Goal: Task Accomplishment & Management: Use online tool/utility

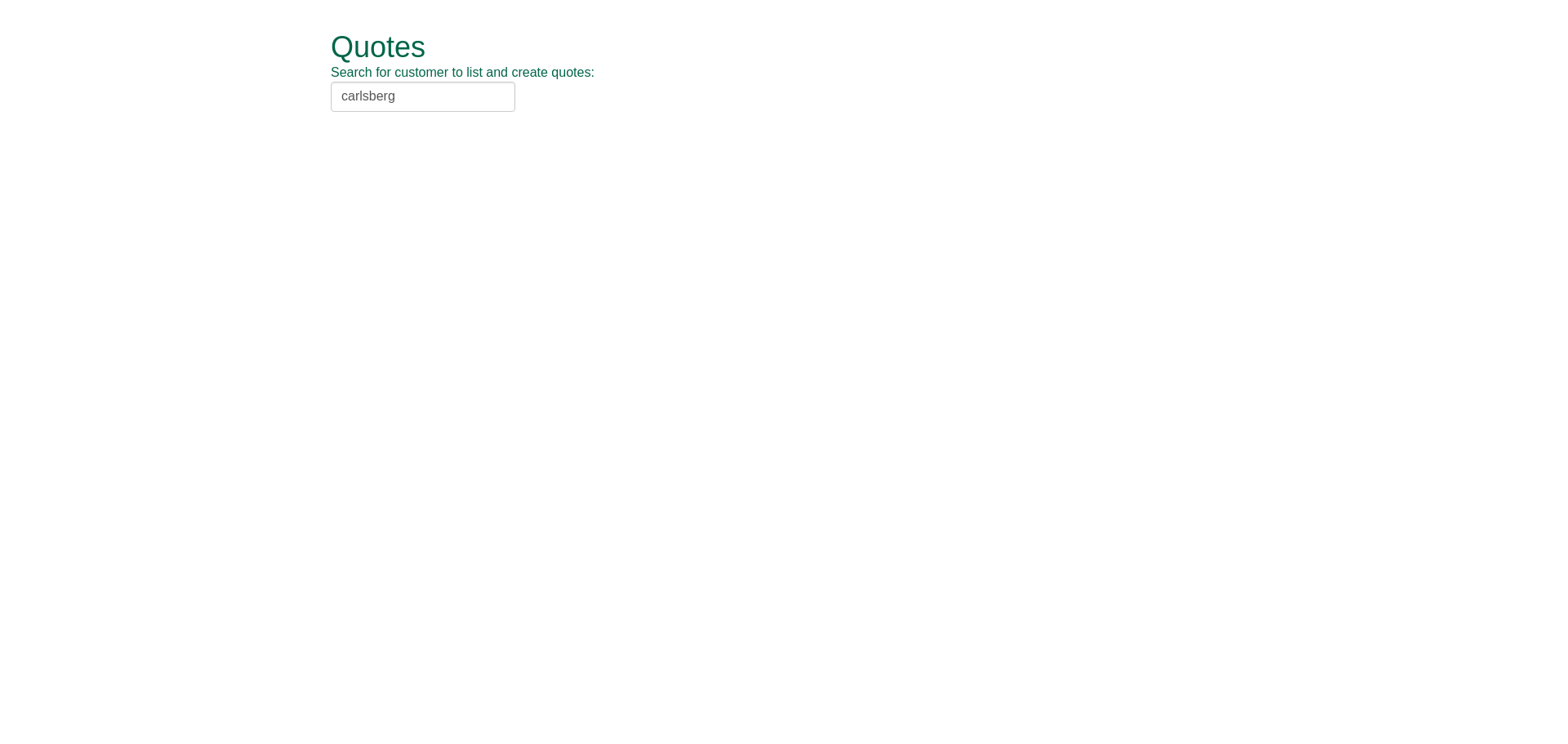
drag, startPoint x: 440, startPoint y: 136, endPoint x: 443, endPoint y: 120, distance: 16.3
click at [0, 0] on li "Carlsberg UK (CAR215)" at bounding box center [0, 0] width 0 height 0
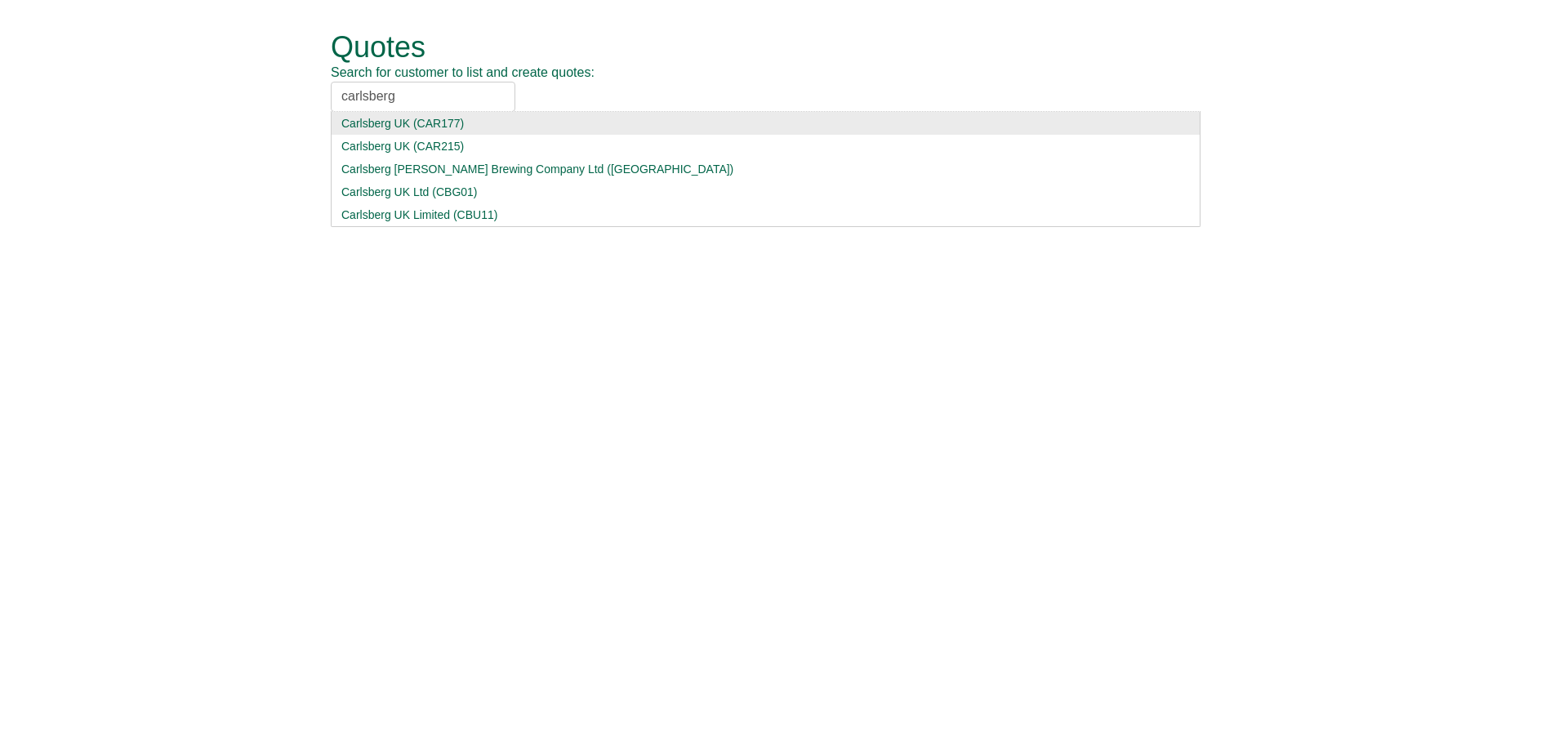
click at [449, 90] on input "carlsberg" at bounding box center [423, 97] width 185 height 31
drag, startPoint x: 411, startPoint y: 94, endPoint x: 333, endPoint y: 90, distance: 78.1
click at [333, 90] on input "carlsberg" at bounding box center [423, 97] width 185 height 31
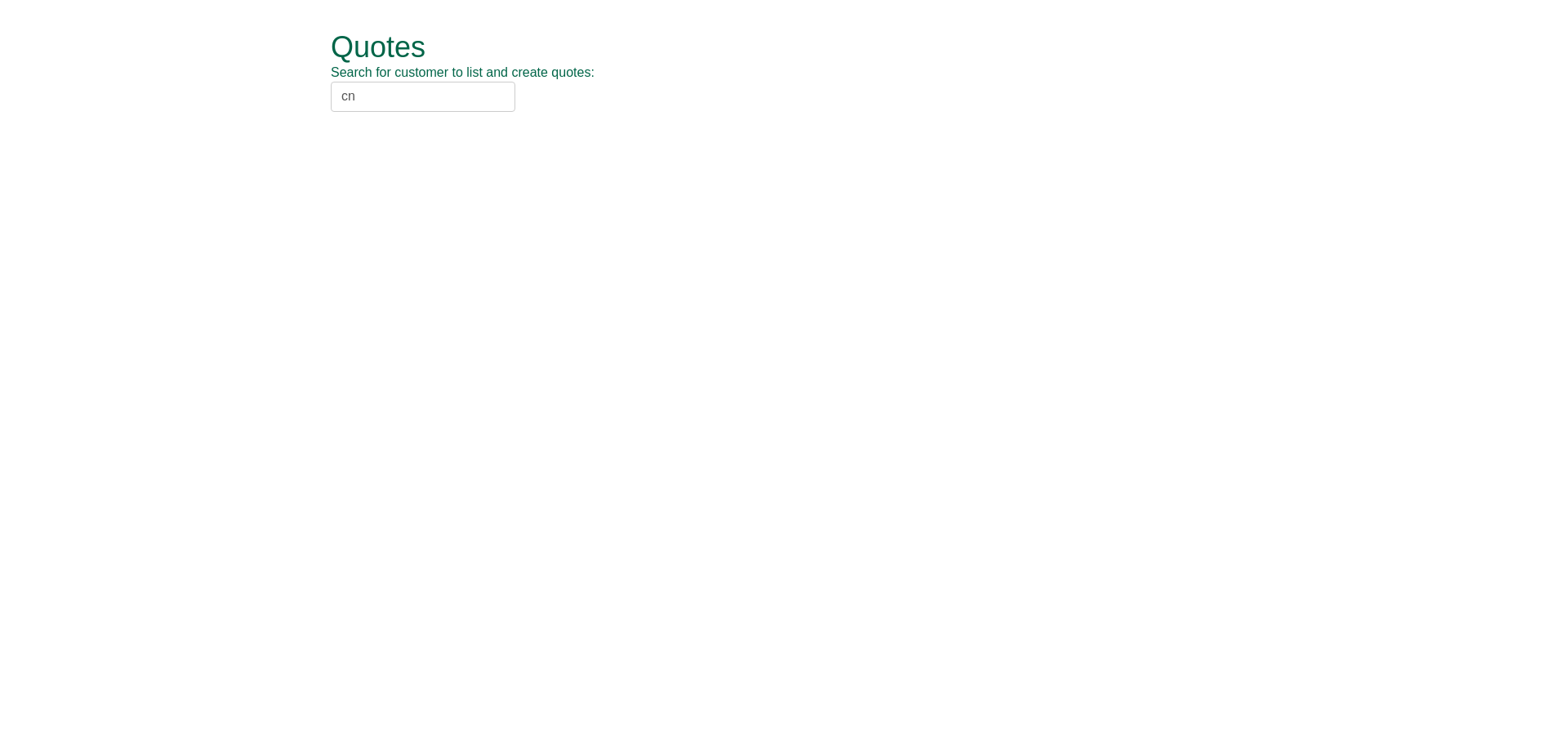
type input "c"
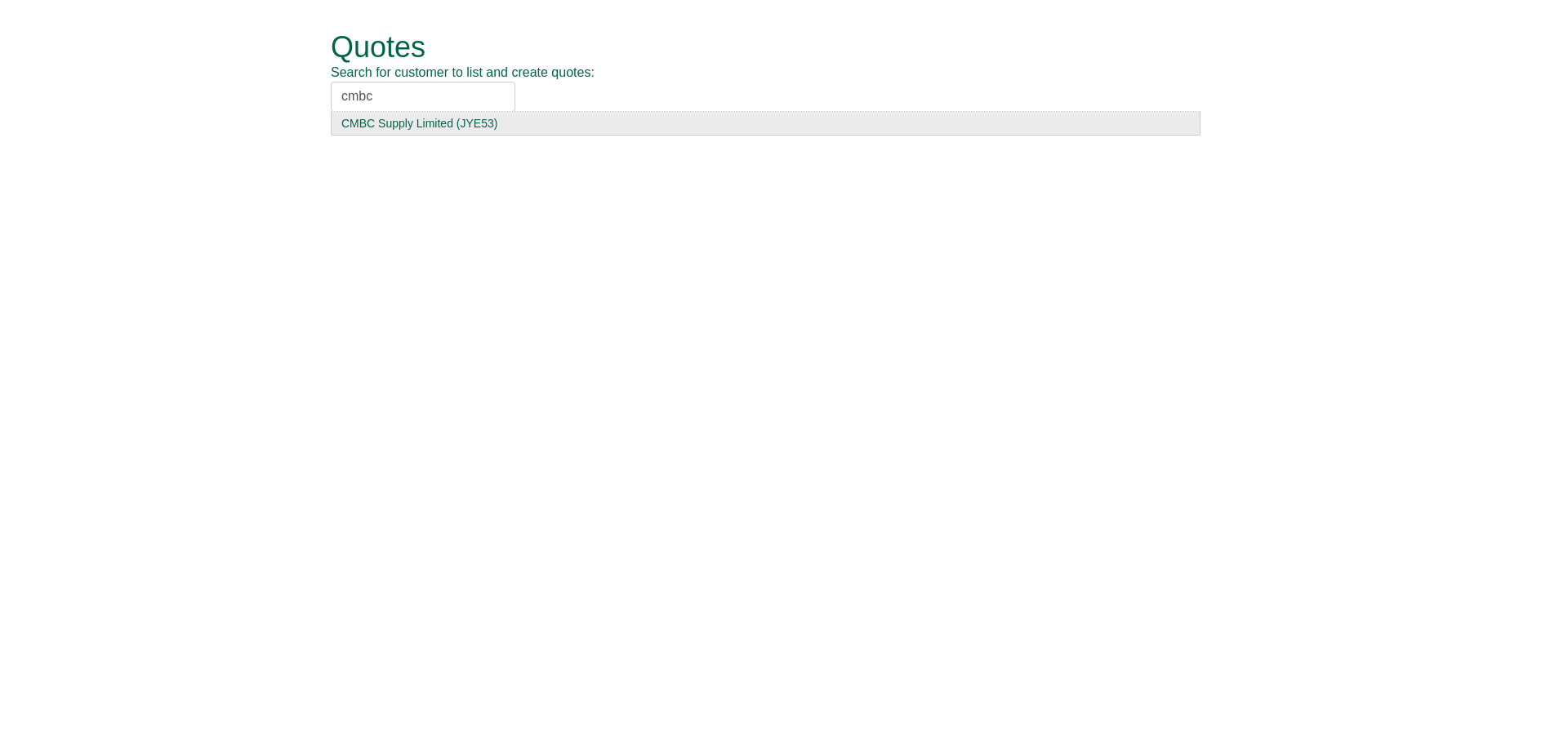
type input "cmbc"
click at [423, 123] on div "CMBC Supply Limited (JYE53)" at bounding box center [765, 124] width 848 height 16
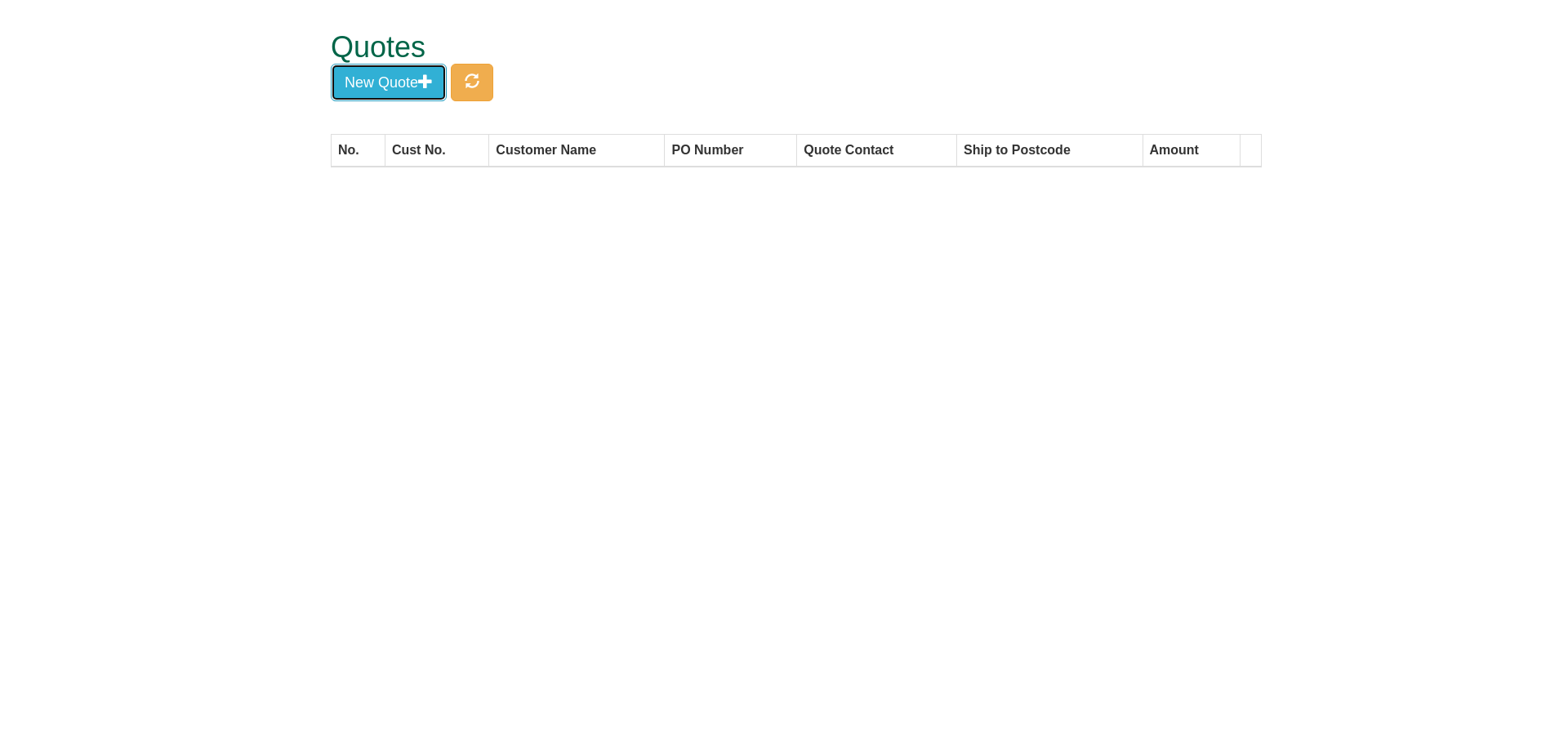
click at [399, 90] on button "New Quote" at bounding box center [388, 82] width 116 height 38
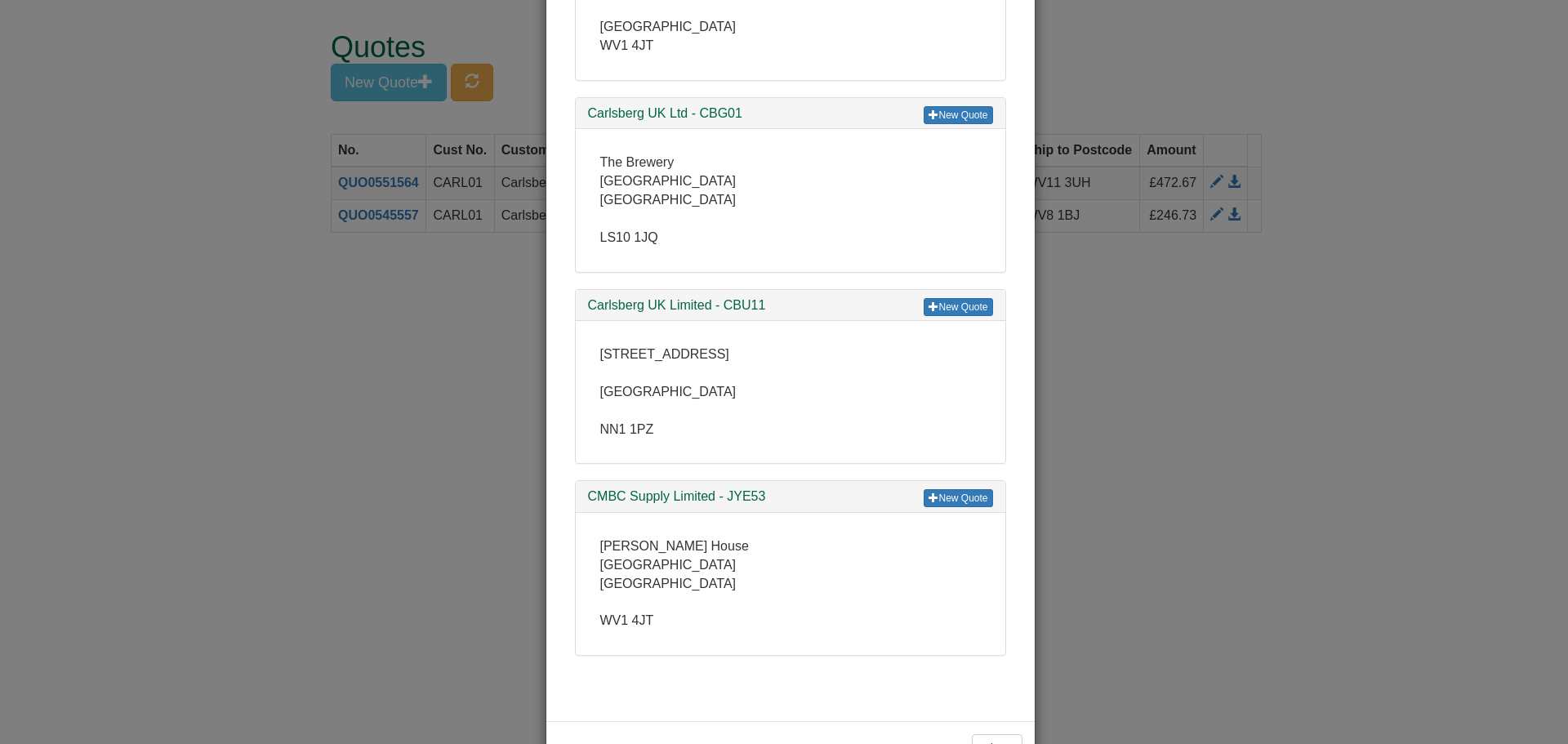
scroll to position [628, 0]
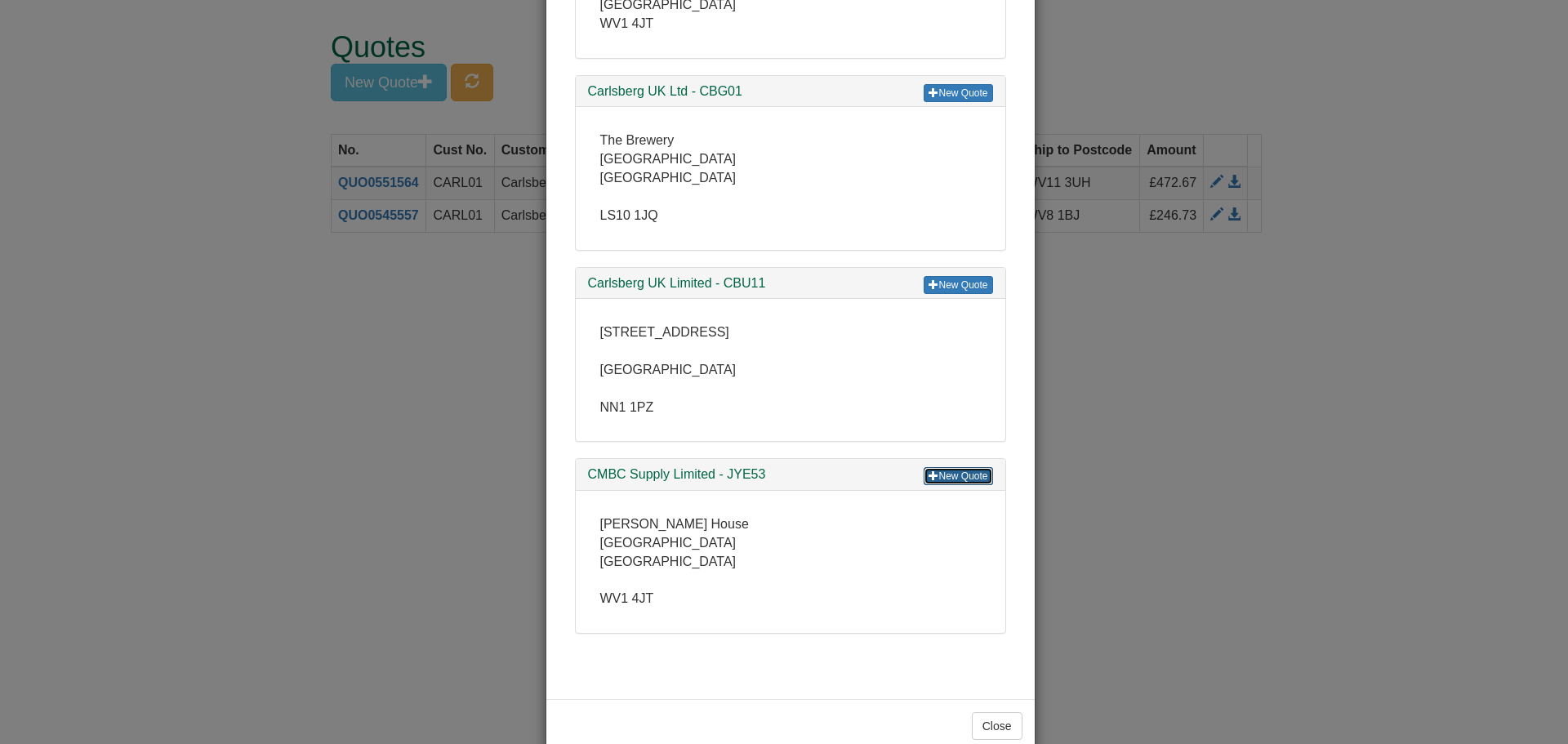
click at [965, 468] on link "New Quote" at bounding box center [957, 477] width 68 height 18
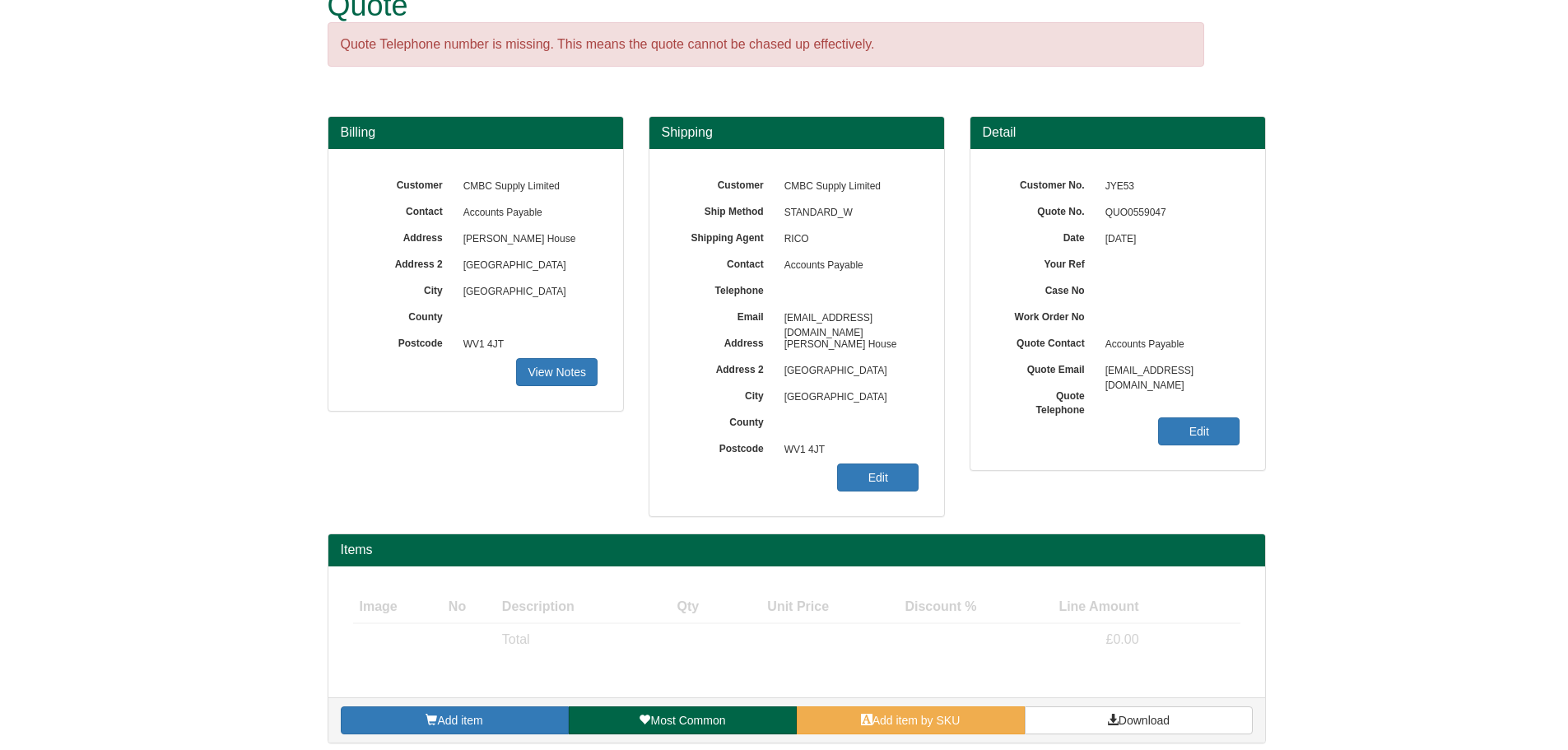
scroll to position [52, 0]
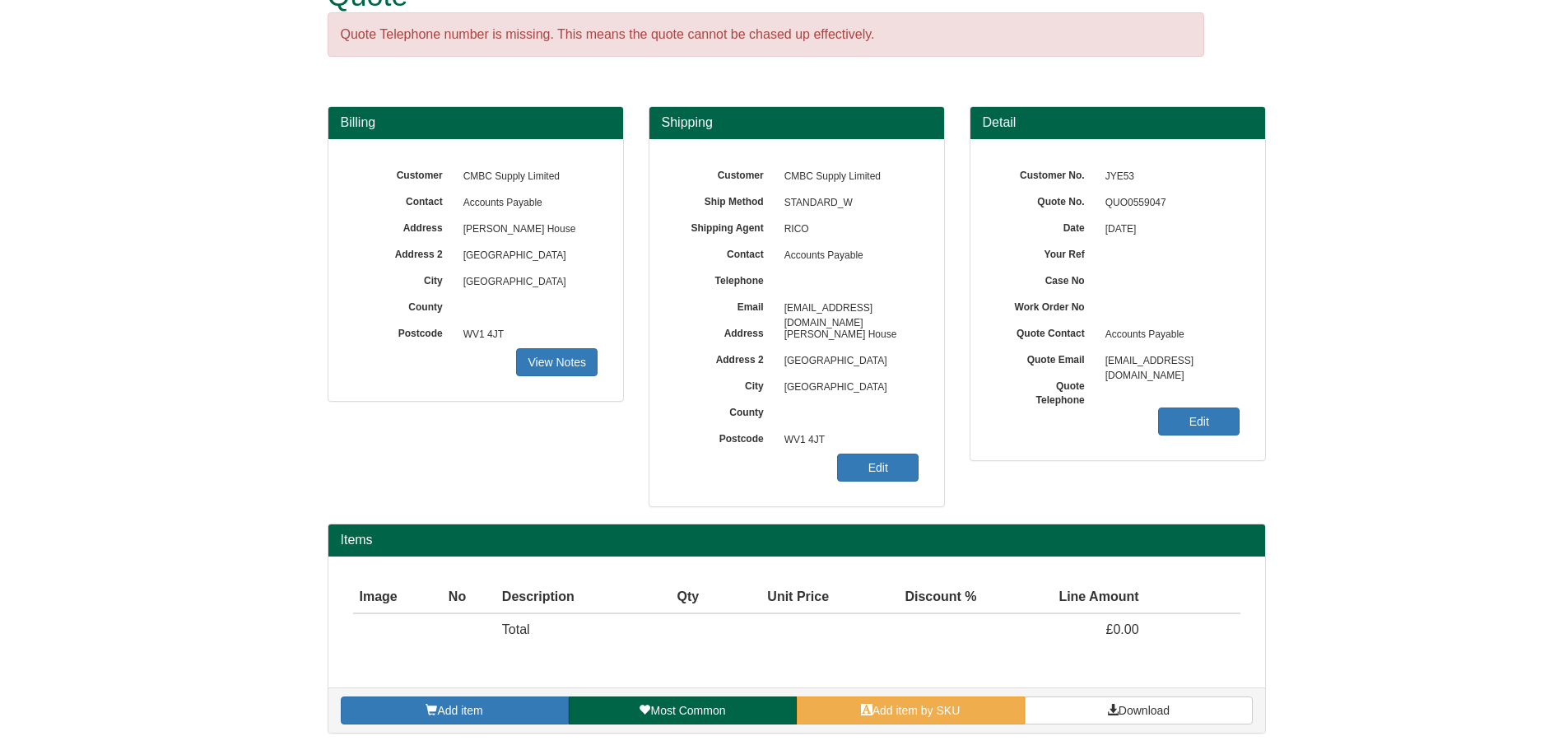
click at [941, 693] on div "Add item Most Common Add item by SKU Download" at bounding box center [796, 710] width 936 height 45
click at [941, 727] on div "Add item Most Common Add item by SKU Download" at bounding box center [796, 710] width 936 height 45
click at [941, 712] on span "Add item by SKU" at bounding box center [917, 711] width 88 height 13
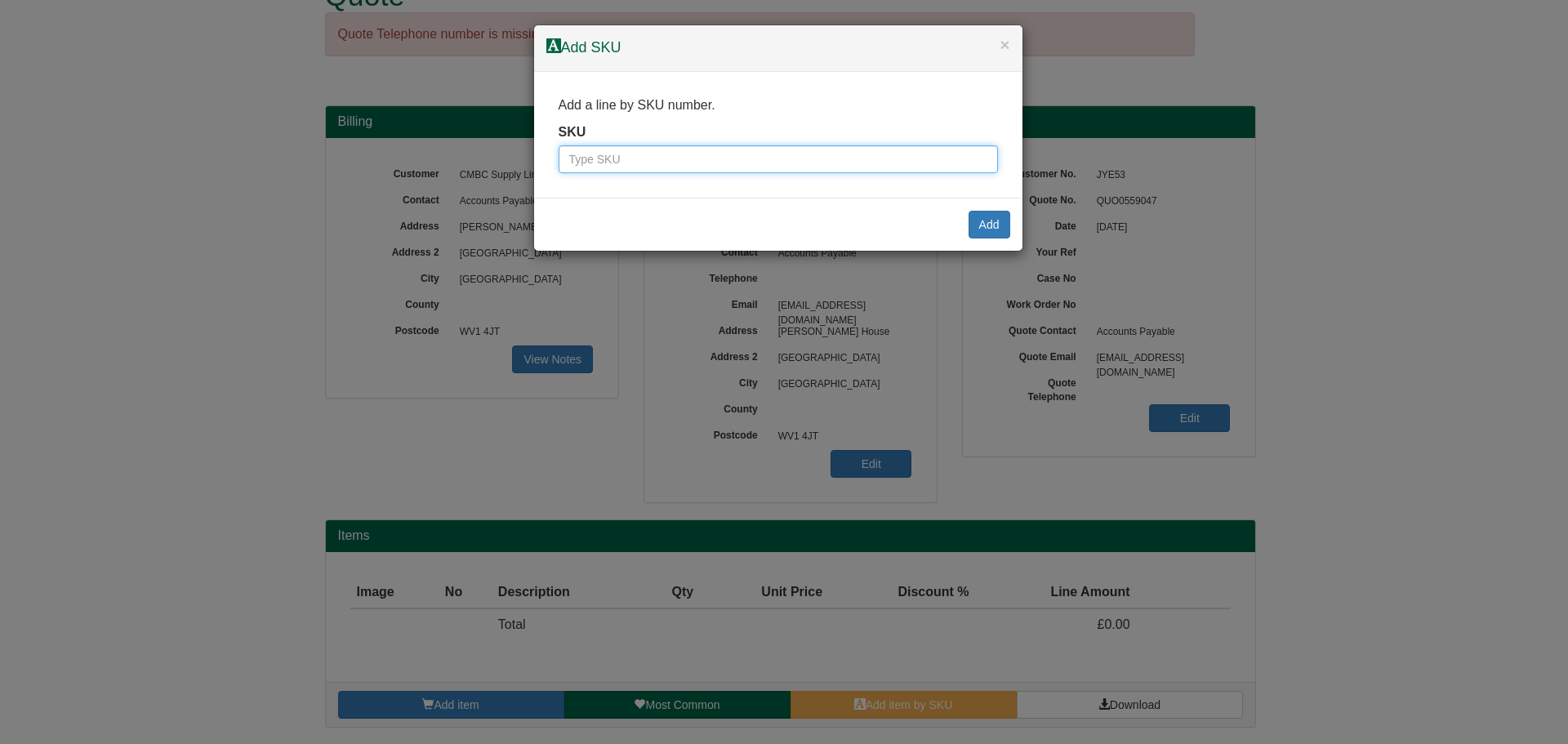
click at [686, 168] on input "text" at bounding box center [777, 159] width 439 height 28
type input "7330"
click at [978, 223] on button "Add" at bounding box center [989, 225] width 42 height 28
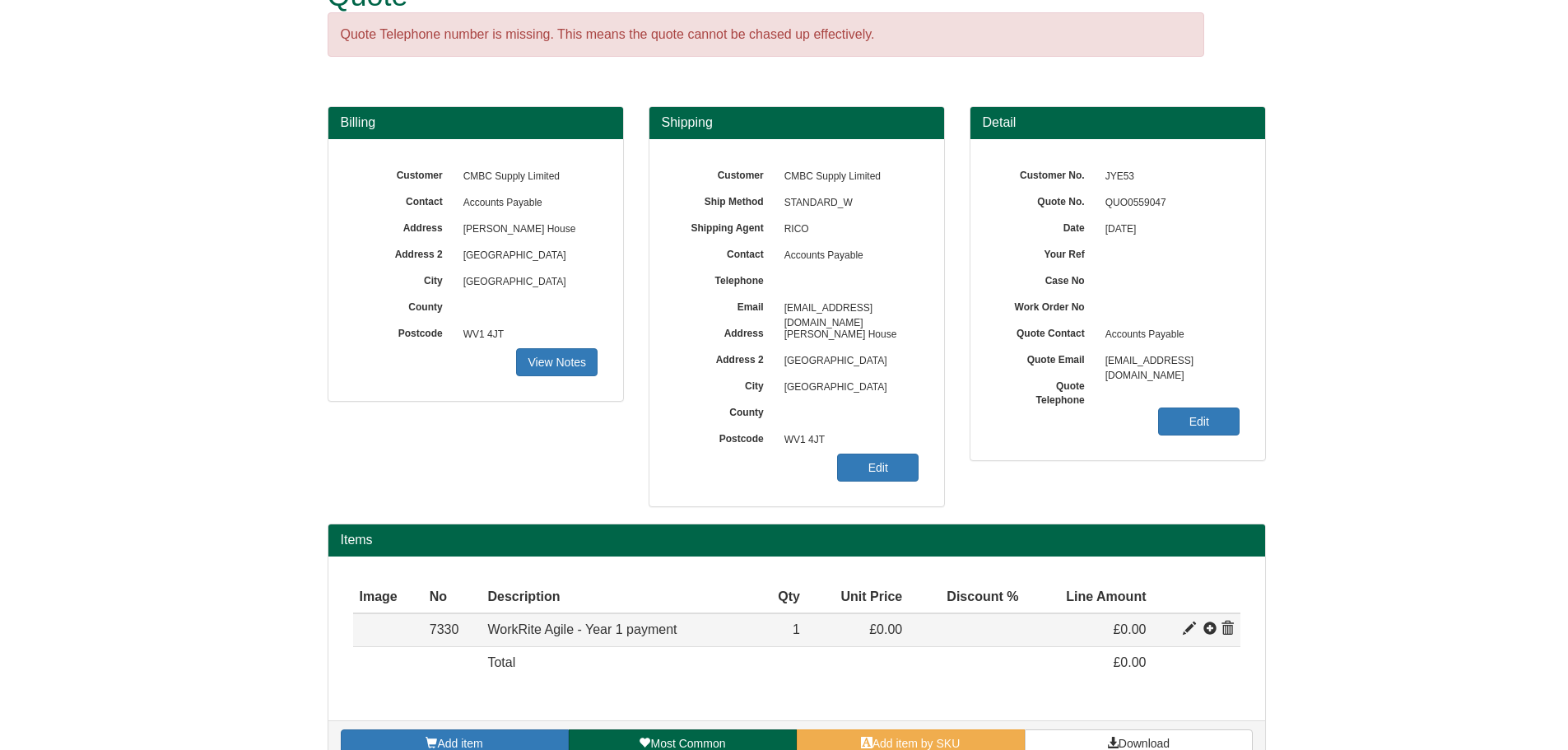
click at [1188, 630] on span at bounding box center [1189, 629] width 13 height 13
type input "WorkRite Agile - Year 1 payment"
type input "0.00"
type input "1"
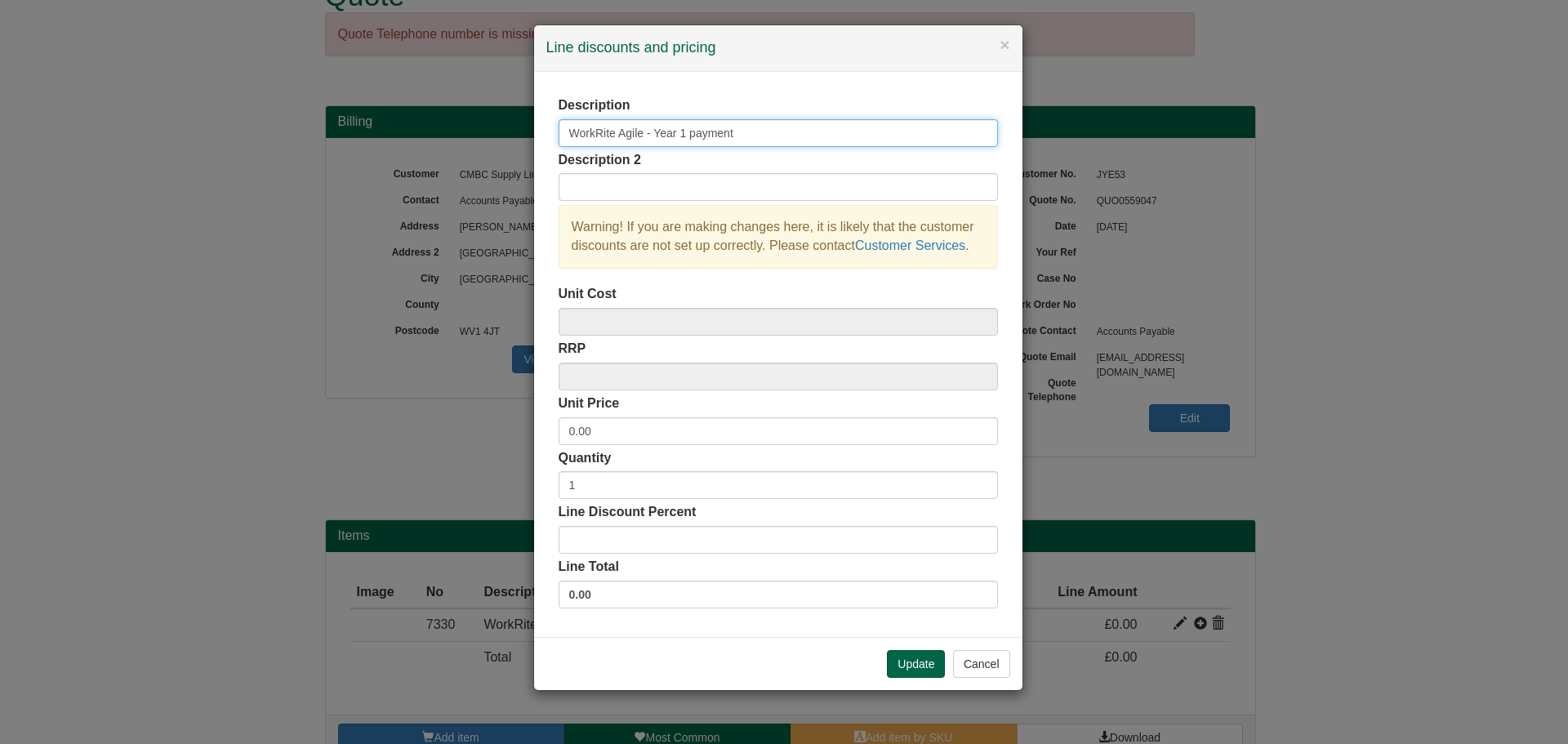
click at [749, 139] on input "WorkRite Agile - Year 1 payment" at bounding box center [777, 134] width 439 height 28
drag, startPoint x: 798, startPoint y: 130, endPoint x: 646, endPoint y: 138, distance: 152.2
click at [646, 138] on input "WorkRite Agile - Year 1 payment" at bounding box center [777, 134] width 439 height 28
type input "WorkRite Agile Yearly Costs"
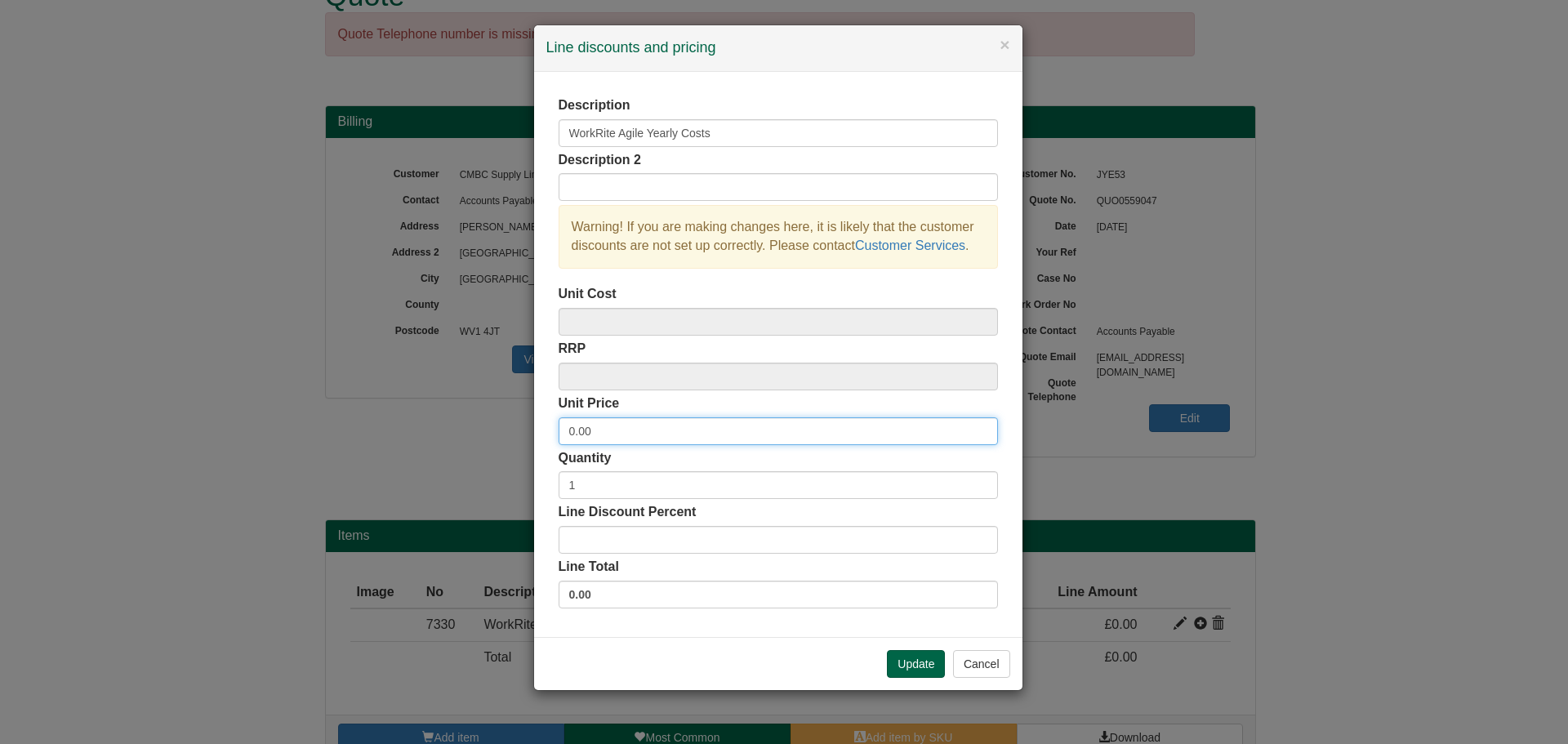
drag, startPoint x: 573, startPoint y: 431, endPoint x: 852, endPoint y: 472, distance: 282.0
click at [574, 431] on input "0.00" at bounding box center [777, 431] width 439 height 28
click at [709, 434] on input "733475.00" at bounding box center [777, 431] width 439 height 28
click at [594, 430] on input "733475" at bounding box center [777, 431] width 439 height 28
type input "7334.75"
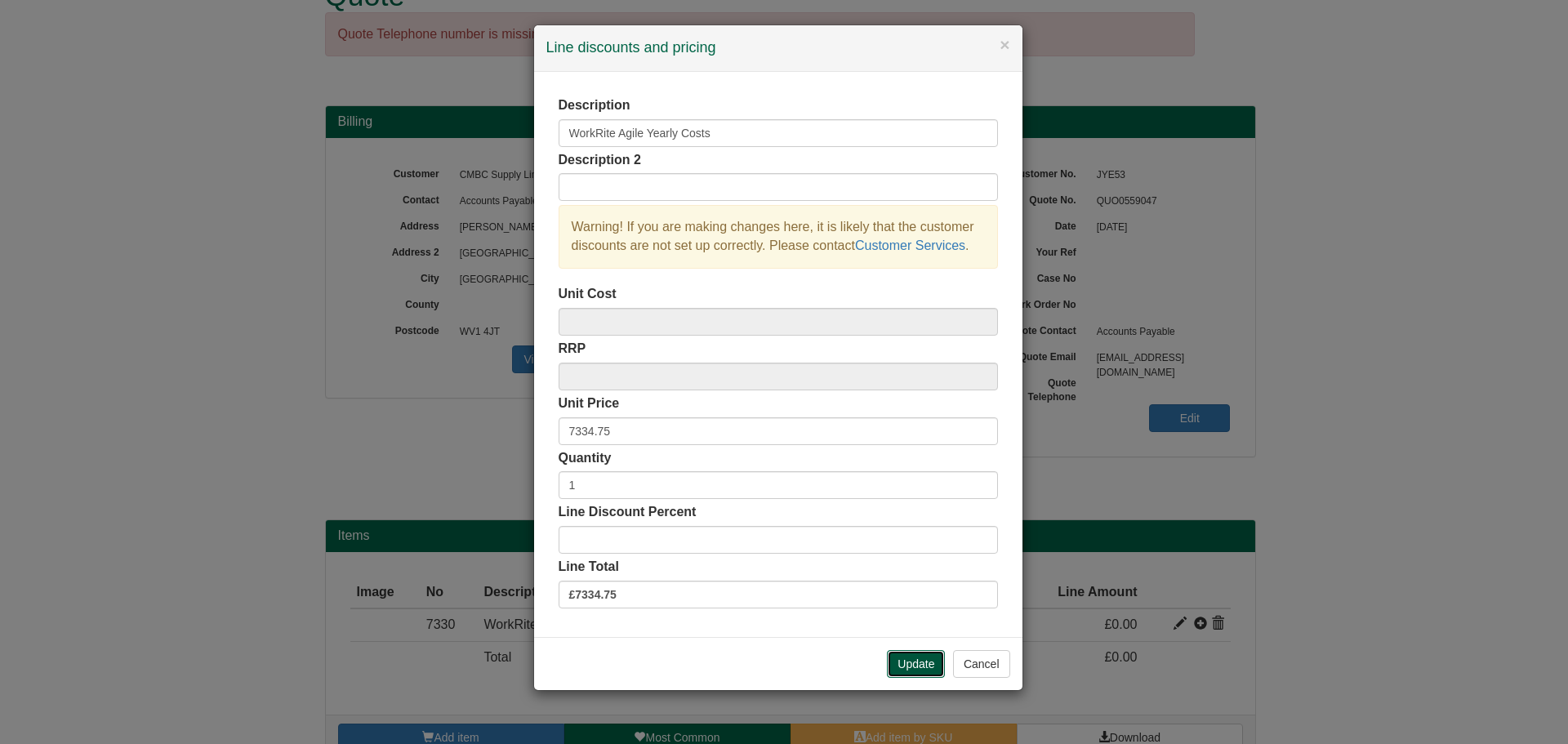
click at [908, 659] on button "Update" at bounding box center [916, 664] width 58 height 28
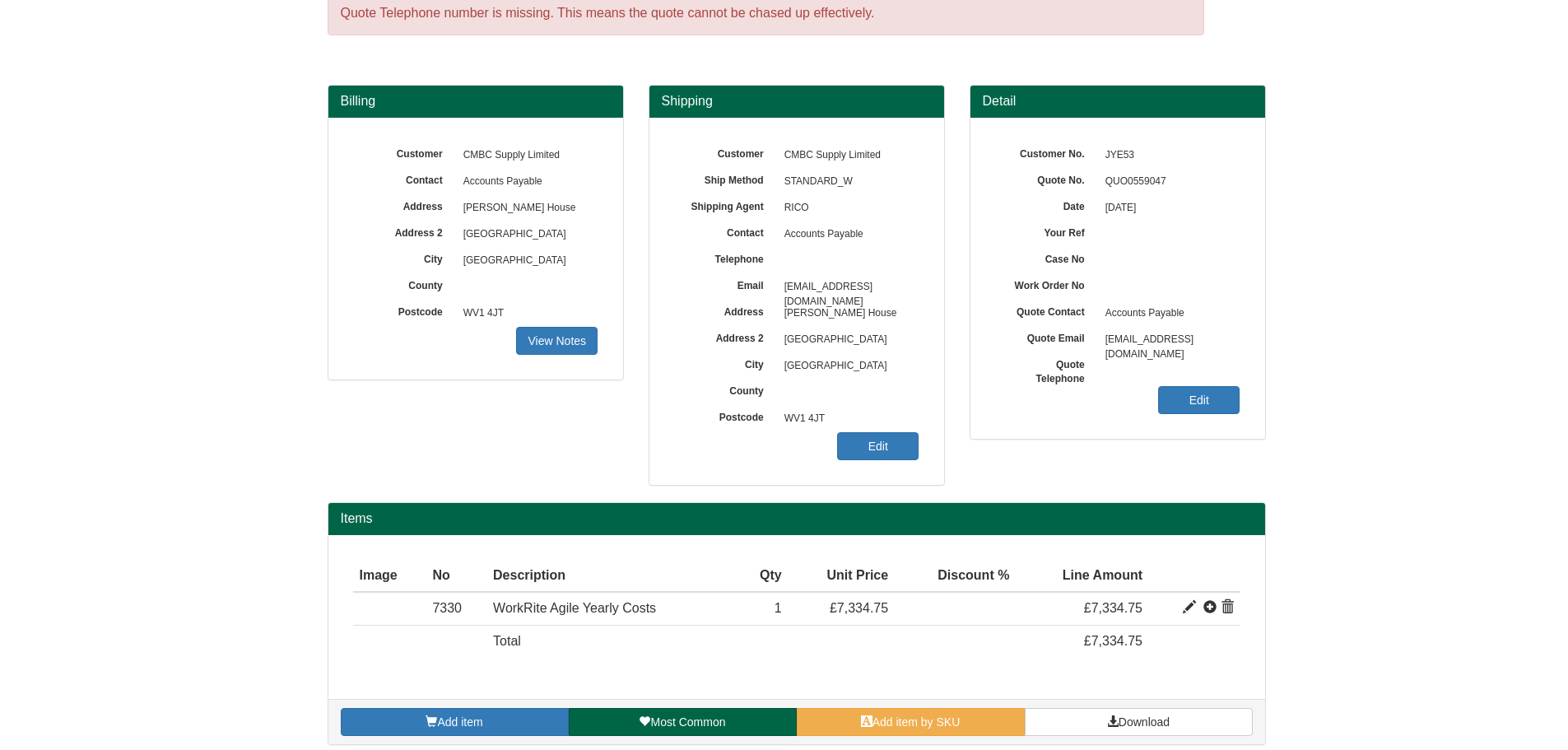
scroll to position [85, 0]
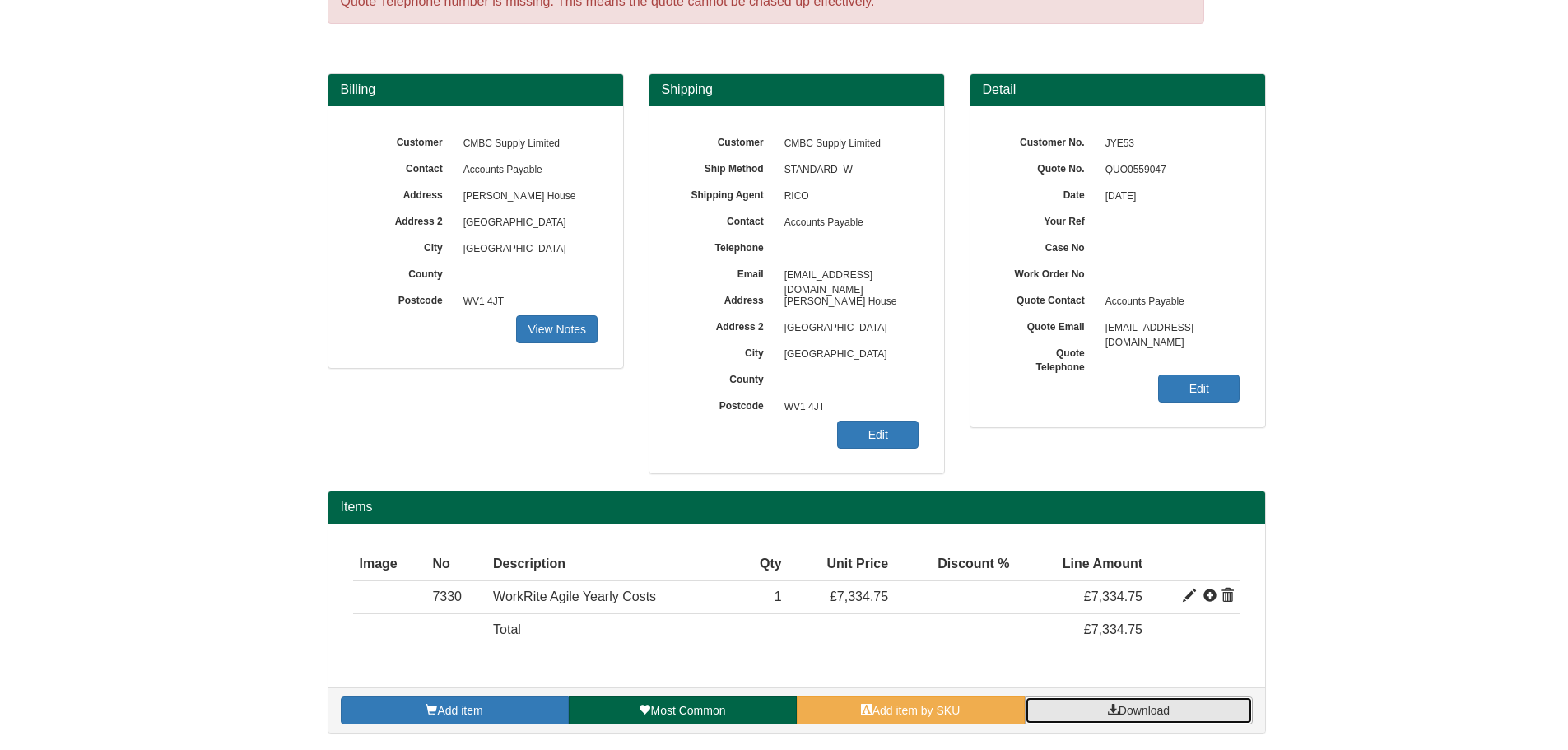
click at [1064, 706] on link "Download" at bounding box center [1138, 711] width 228 height 28
